Goal: Find specific page/section: Find specific page/section

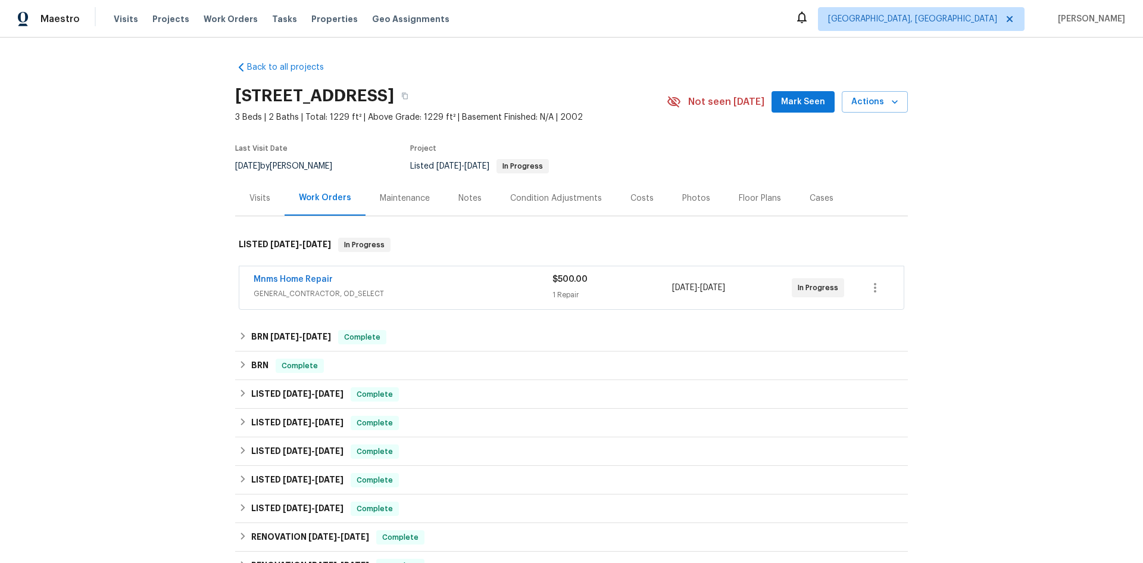
click at [244, 193] on div "Visits" at bounding box center [259, 197] width 49 height 35
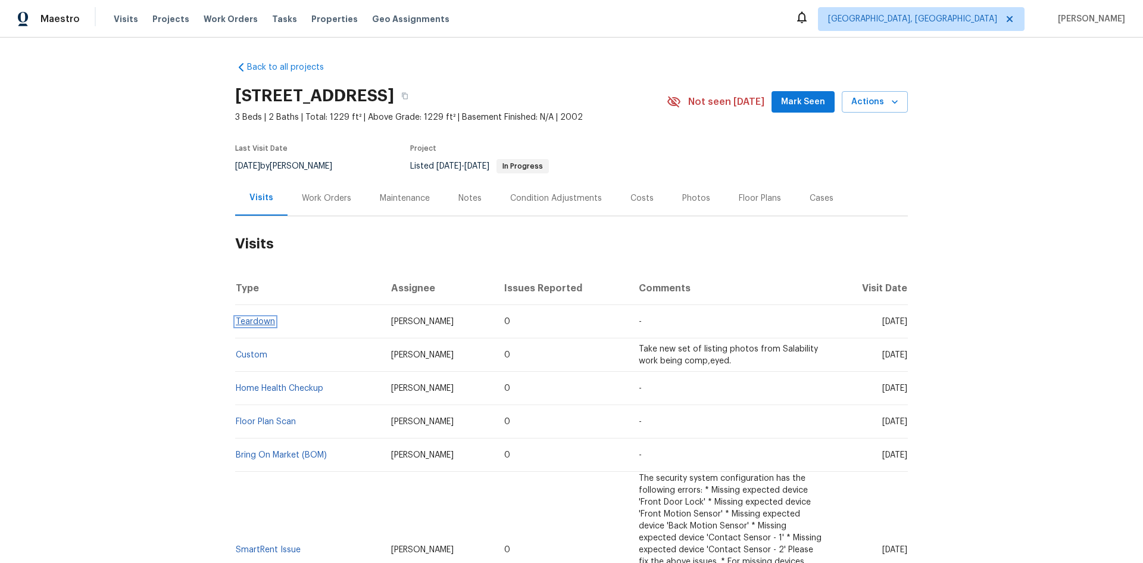
click at [261, 319] on link "Teardown" at bounding box center [255, 321] width 39 height 8
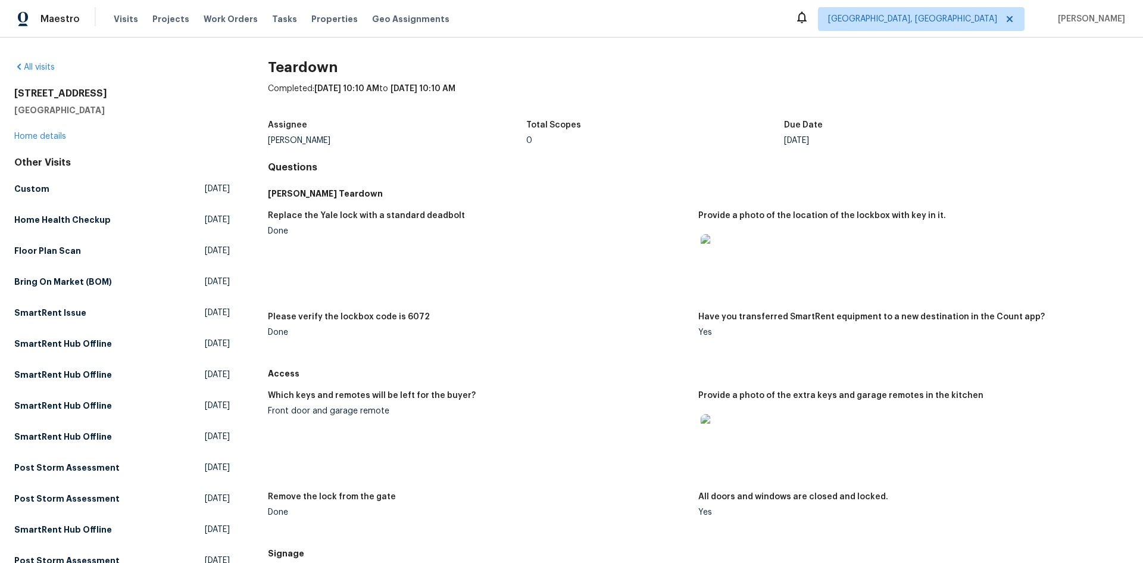
click at [712, 435] on img at bounding box center [720, 433] width 38 height 38
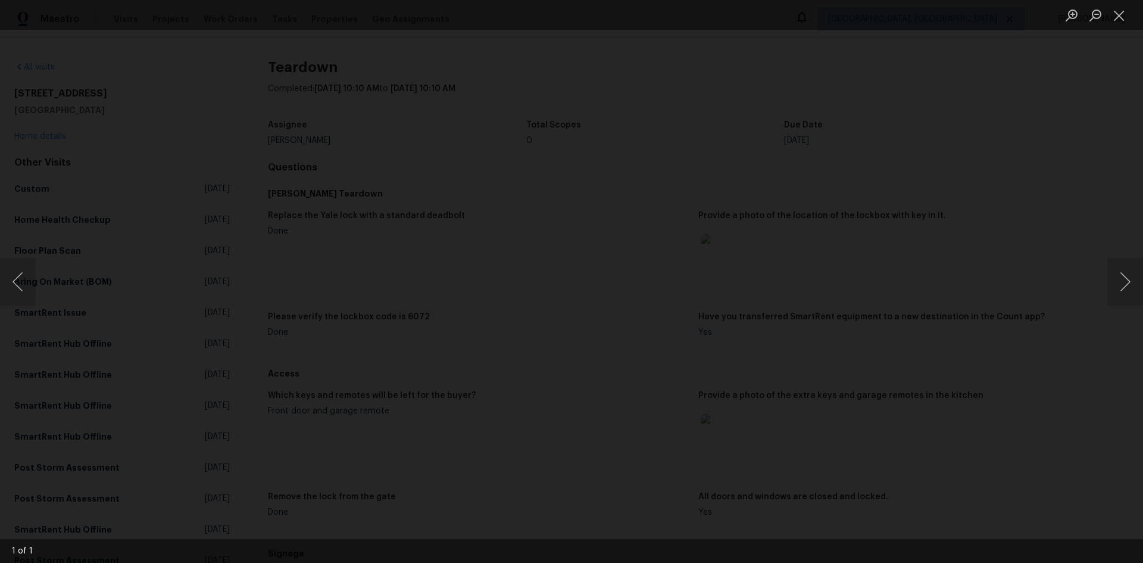
click at [110, 224] on div "Lightbox" at bounding box center [571, 281] width 1143 height 563
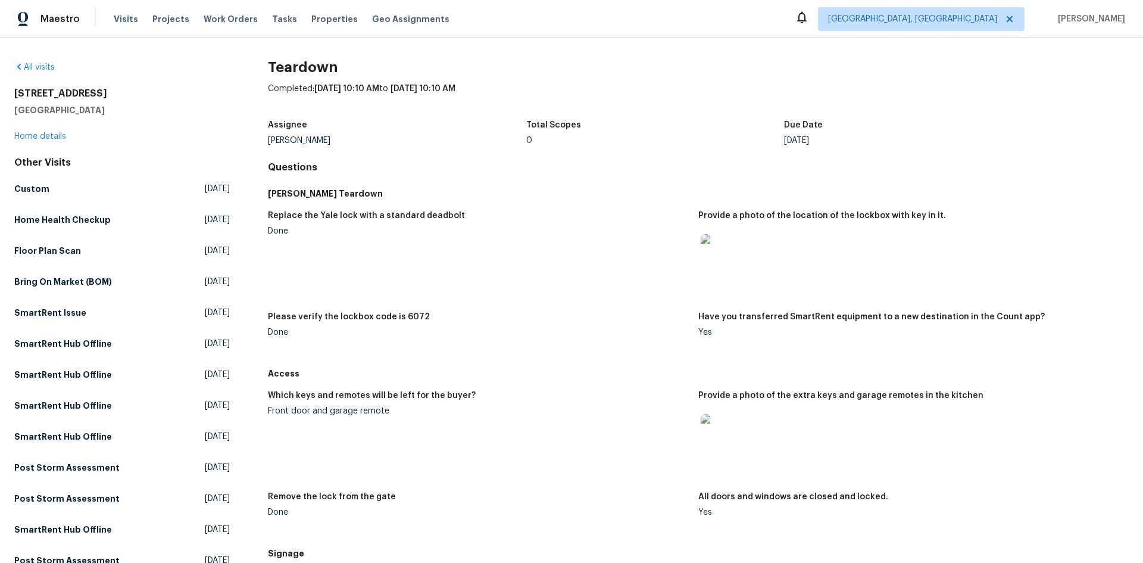
click at [703, 264] on img at bounding box center [720, 253] width 38 height 38
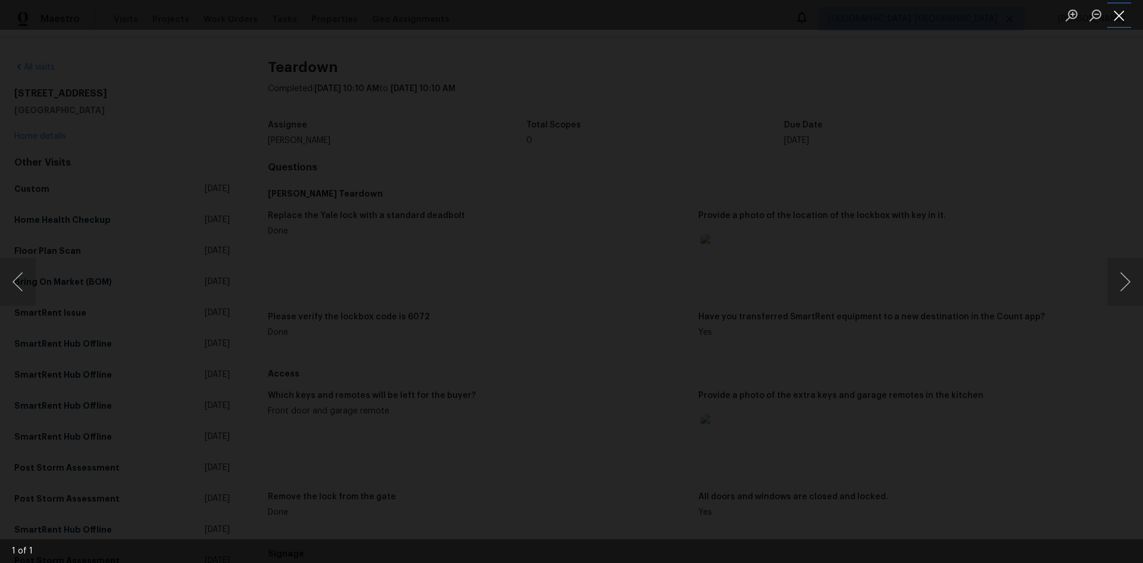
click at [1115, 16] on button "Close lightbox" at bounding box center [1119, 15] width 24 height 21
